Goal: Task Accomplishment & Management: Manage account settings

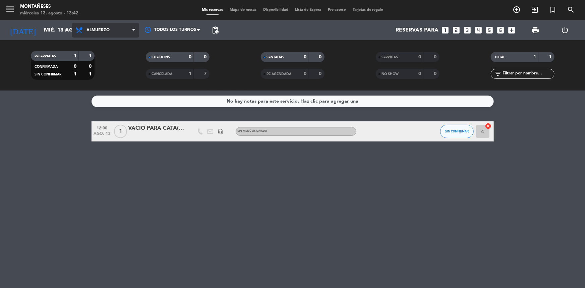
click at [112, 33] on span "Almuerzo" at bounding box center [105, 30] width 67 height 15
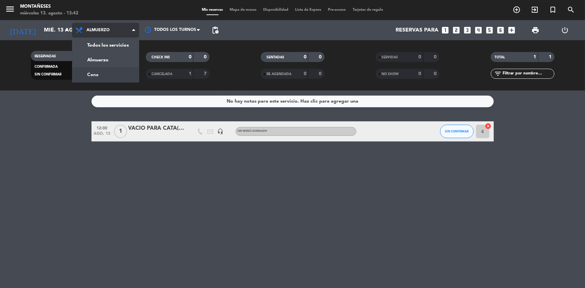
click at [118, 70] on div "menu Montañeses [DATE] 13. agosto - 13:42 Mis reservas Mapa de mesas Disponibil…" at bounding box center [292, 45] width 585 height 91
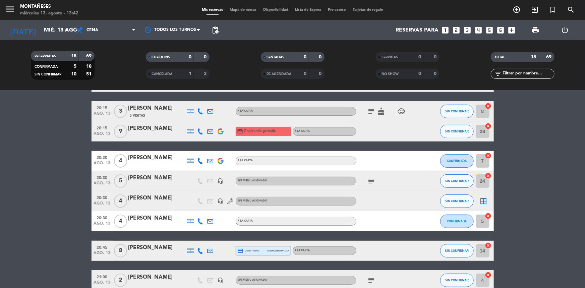
scroll to position [61, 0]
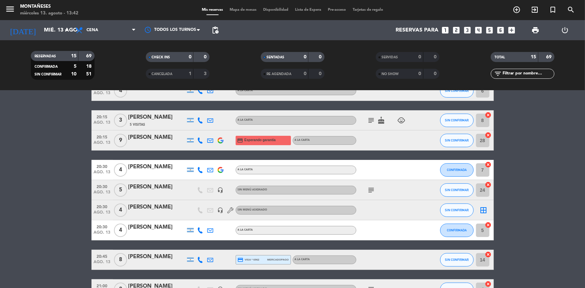
click at [153, 139] on div "[PERSON_NAME]" at bounding box center [156, 137] width 57 height 9
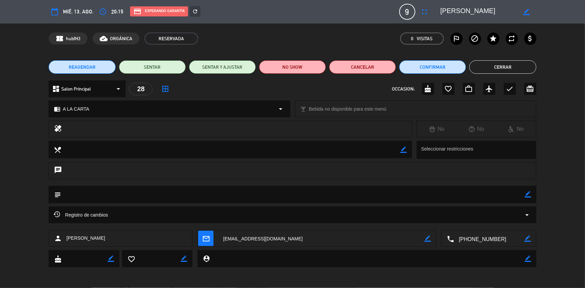
click at [486, 237] on textarea at bounding box center [489, 238] width 71 height 17
click at [484, 220] on span "Click para copiar" at bounding box center [480, 222] width 35 height 7
click at [491, 68] on button "Cerrar" at bounding box center [502, 66] width 67 height 13
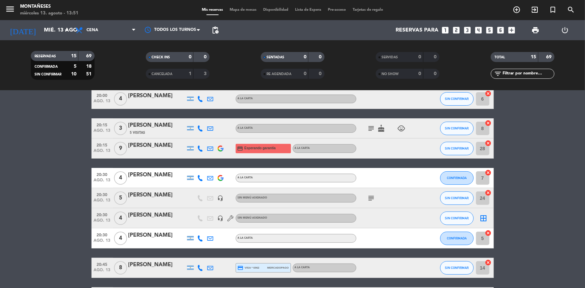
scroll to position [0, 0]
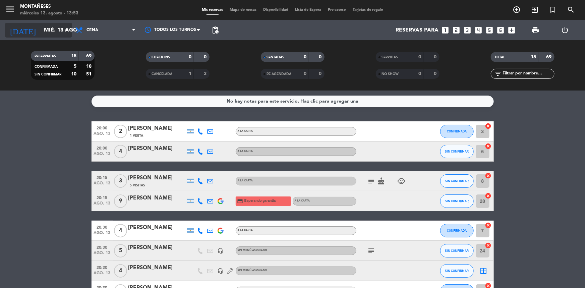
click at [46, 30] on input "mié. 13 ago." at bounding box center [76, 30] width 71 height 13
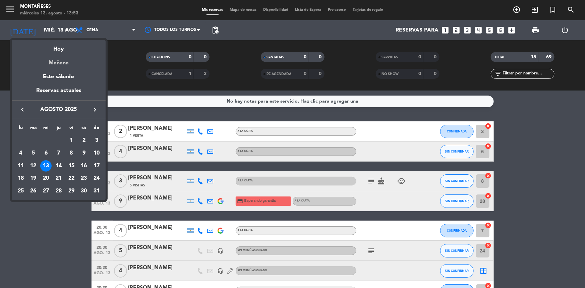
click at [63, 65] on div "Mañana" at bounding box center [59, 61] width 94 height 14
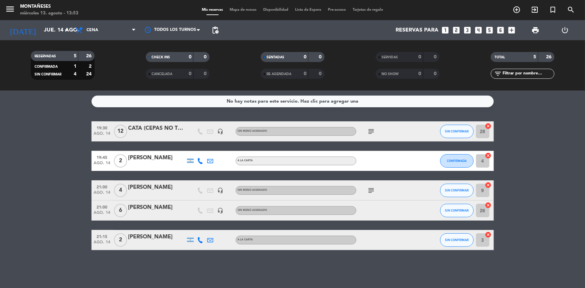
click at [73, 178] on bookings-row "19:30 [DATE] CATA (CEPAS NO TRADICIONALES) headset_mic Sin menú asignado subjec…" at bounding box center [292, 185] width 585 height 129
click at [103, 25] on span "Cena" at bounding box center [105, 30] width 67 height 15
click at [118, 60] on div "menu Montañeses [DATE] 13. agosto - 13:53 Mis reservas Mapa de mesas Disponibil…" at bounding box center [292, 45] width 585 height 91
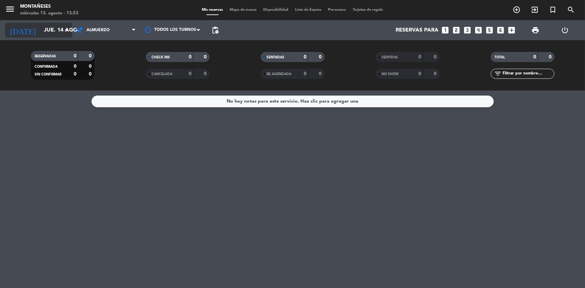
click at [54, 32] on input "jue. 14 ago." at bounding box center [76, 30] width 71 height 13
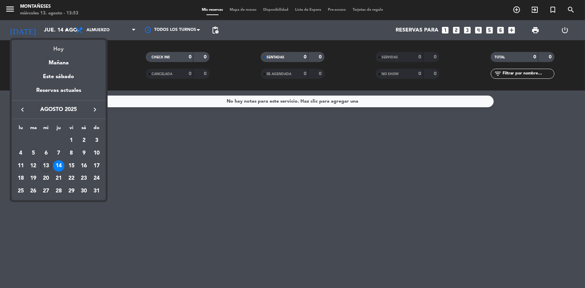
click at [61, 50] on div "Hoy" at bounding box center [59, 47] width 94 height 14
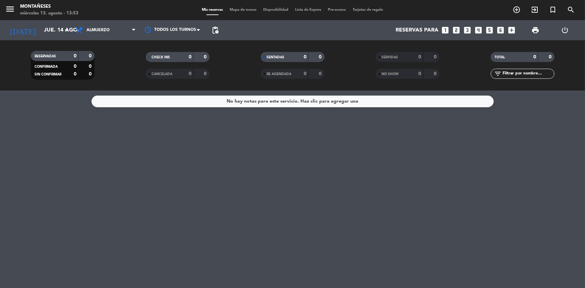
type input "mié. 13 ago."
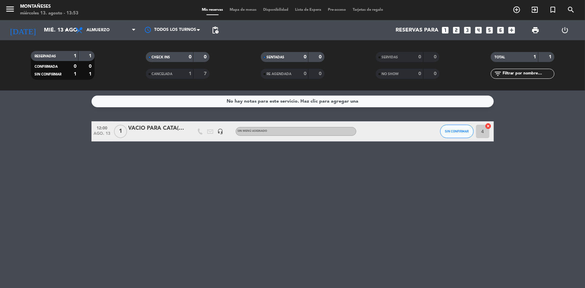
click at [112, 33] on span "Almuerzo" at bounding box center [105, 30] width 67 height 15
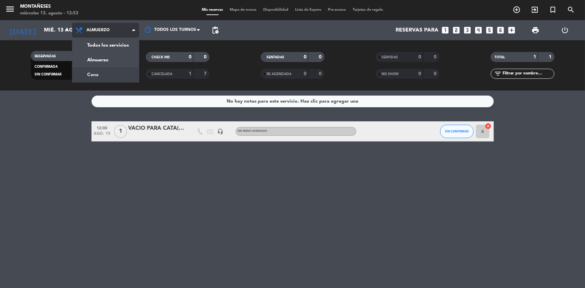
click at [111, 71] on div "menu Montañeses [DATE] 13. agosto - 13:53 Mis reservas Mapa de mesas Disponibil…" at bounding box center [292, 45] width 585 height 91
